Goal: Navigation & Orientation: Find specific page/section

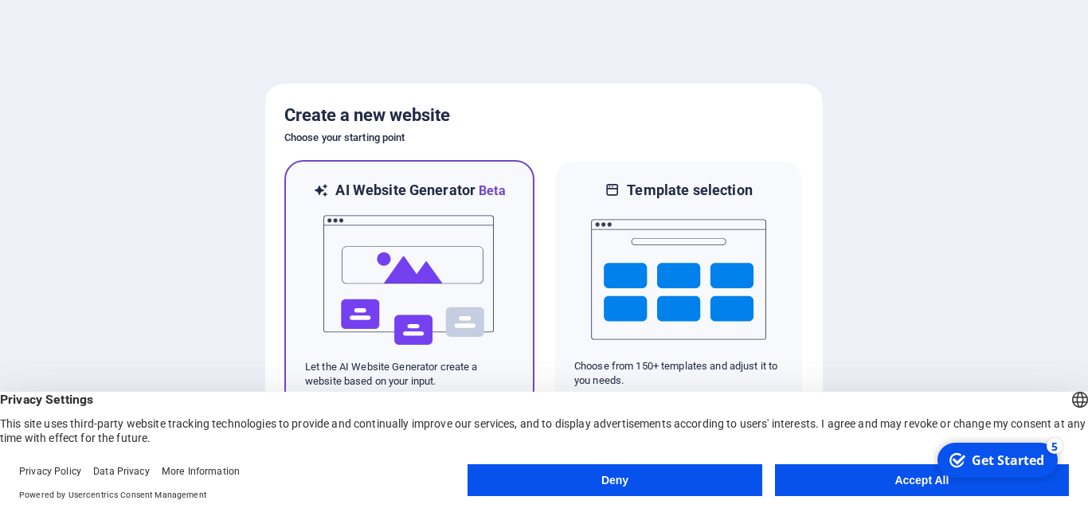
click at [460, 273] on img at bounding box center [409, 280] width 175 height 159
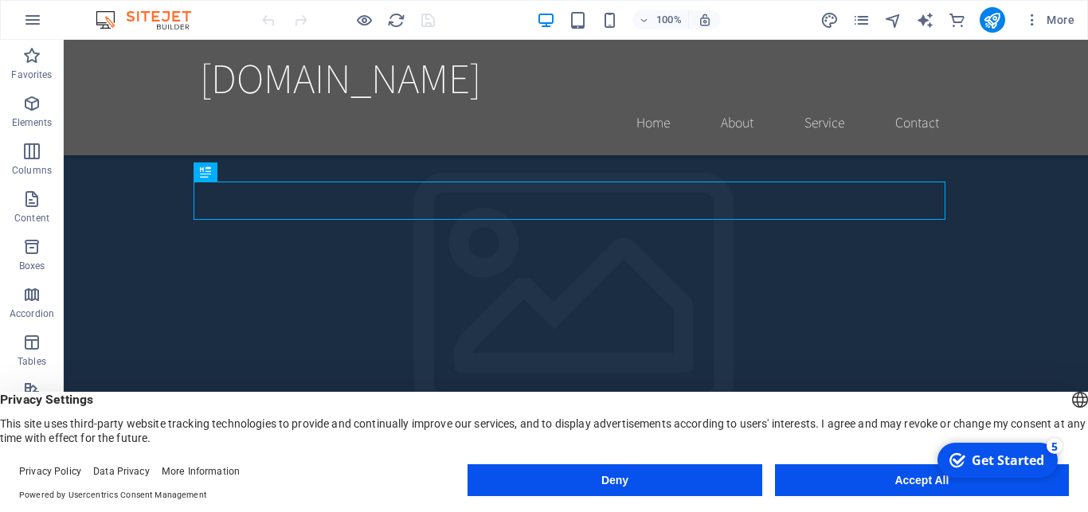
scroll to position [81, 0]
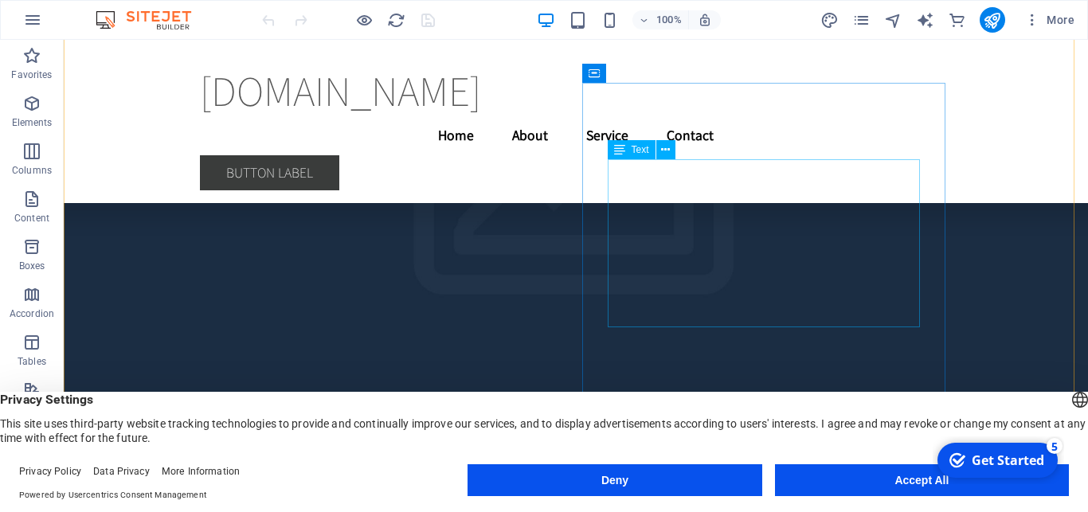
scroll to position [3495, 0]
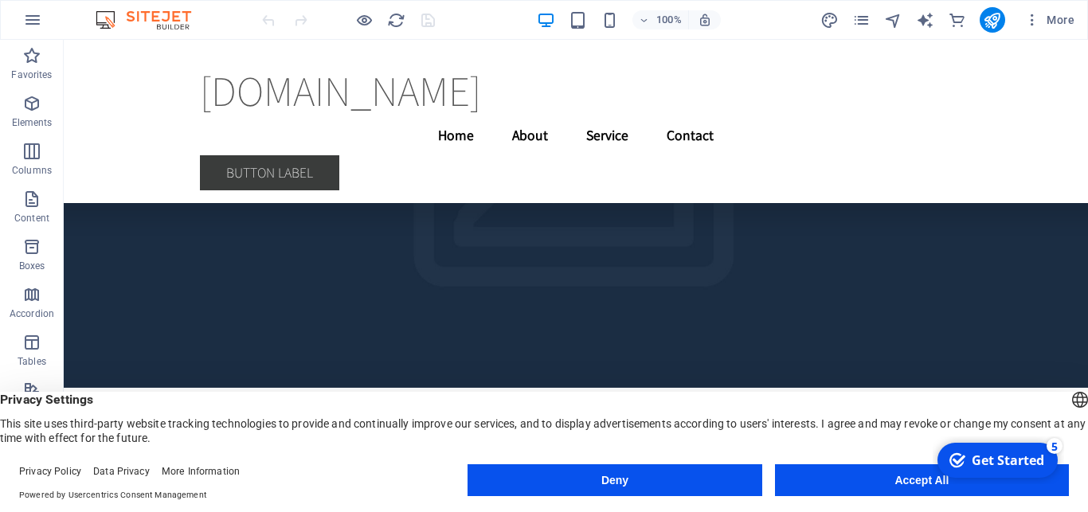
click at [637, 477] on button "Deny" at bounding box center [615, 481] width 294 height 32
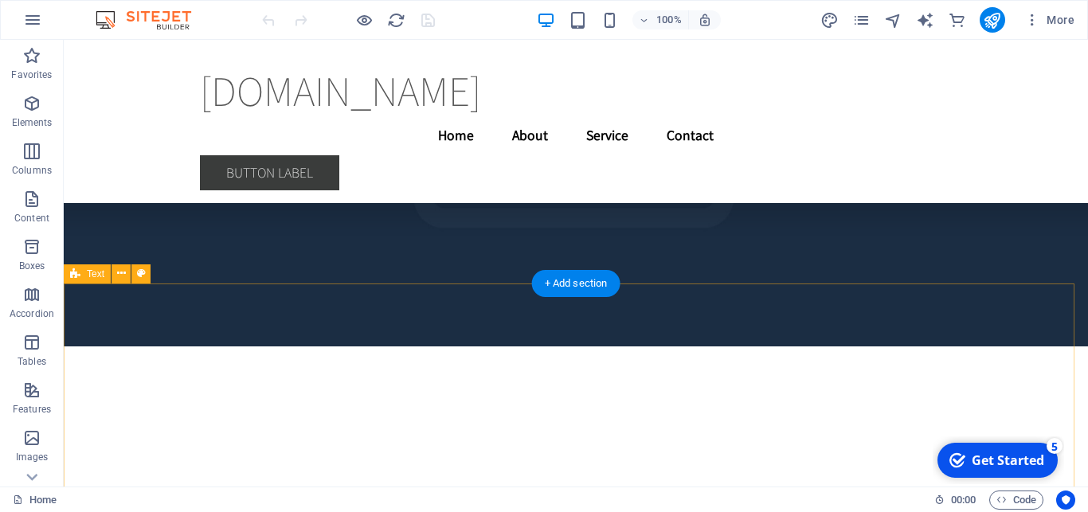
scroll to position [3820, 0]
